Goal: Navigation & Orientation: Find specific page/section

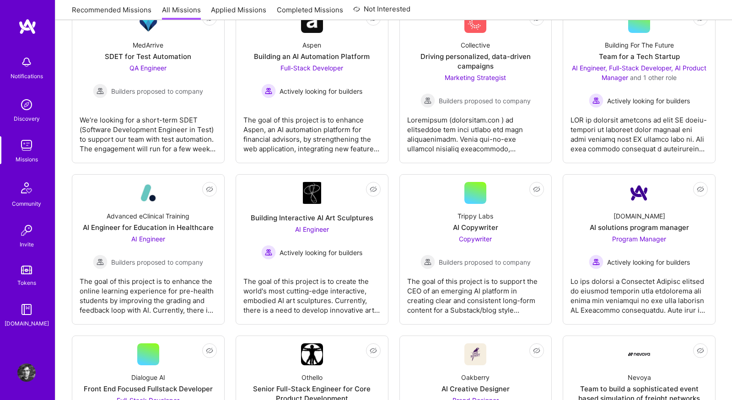
scroll to position [126, 0]
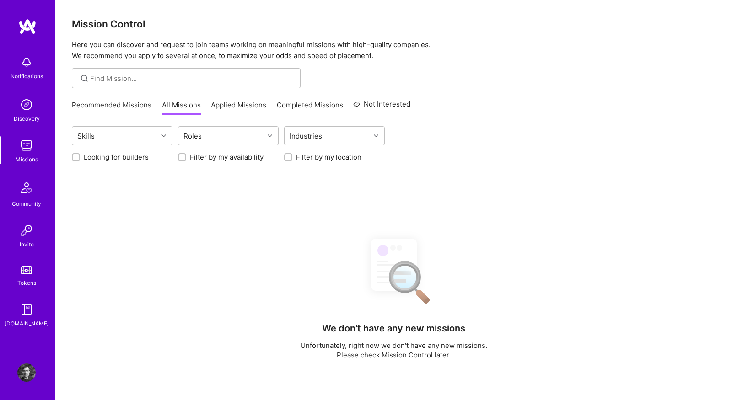
scroll to position [126, 0]
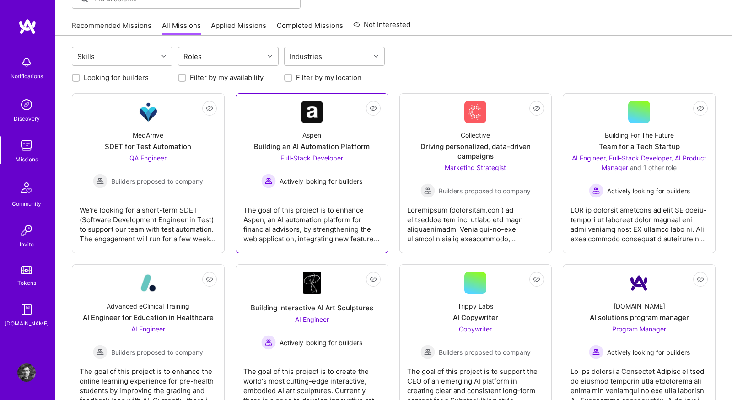
scroll to position [76, 0]
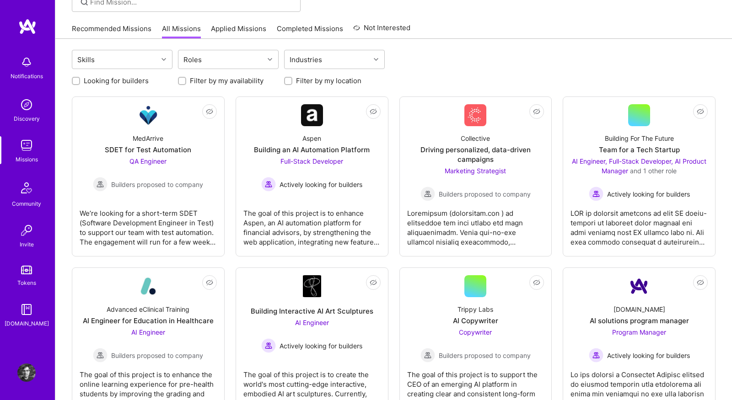
click at [131, 20] on div "Recommended Missions All Missions Applied Missions Completed Missions Not Inter…" at bounding box center [241, 29] width 339 height 20
click at [131, 32] on link "Recommended Missions" at bounding box center [112, 31] width 80 height 15
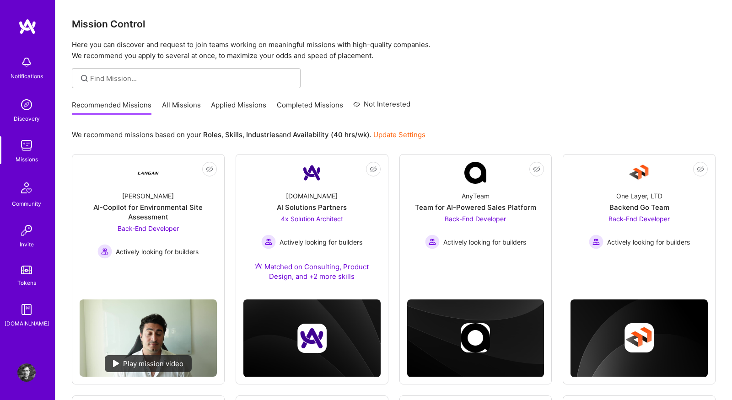
click at [186, 114] on link "All Missions" at bounding box center [181, 107] width 39 height 15
